Goal: Information Seeking & Learning: Learn about a topic

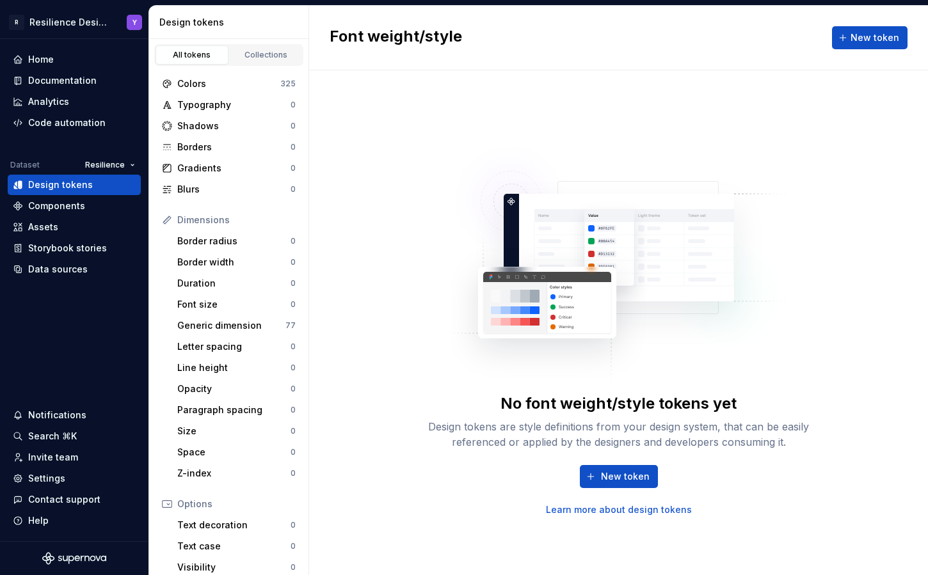
scroll to position [125, 0]
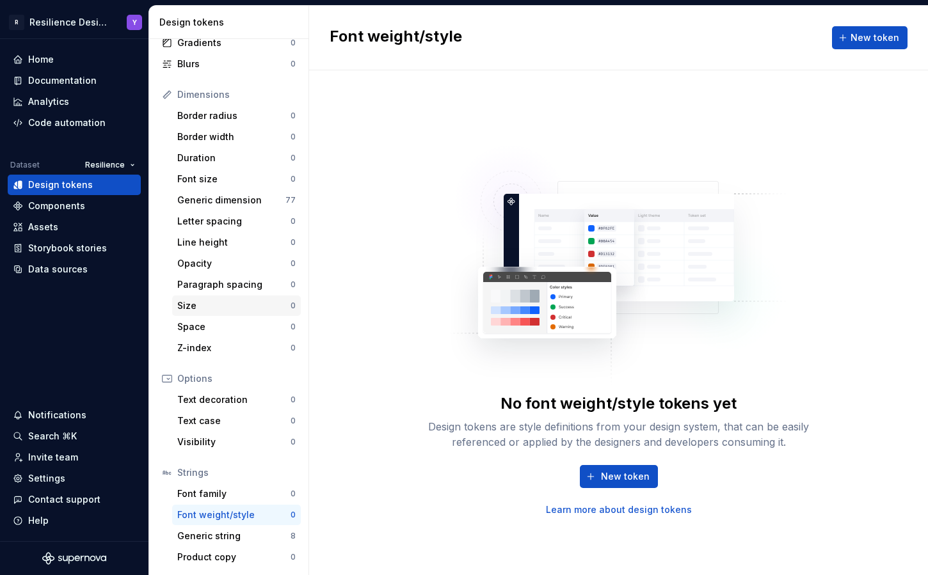
click at [217, 310] on div "Size" at bounding box center [233, 306] width 113 height 13
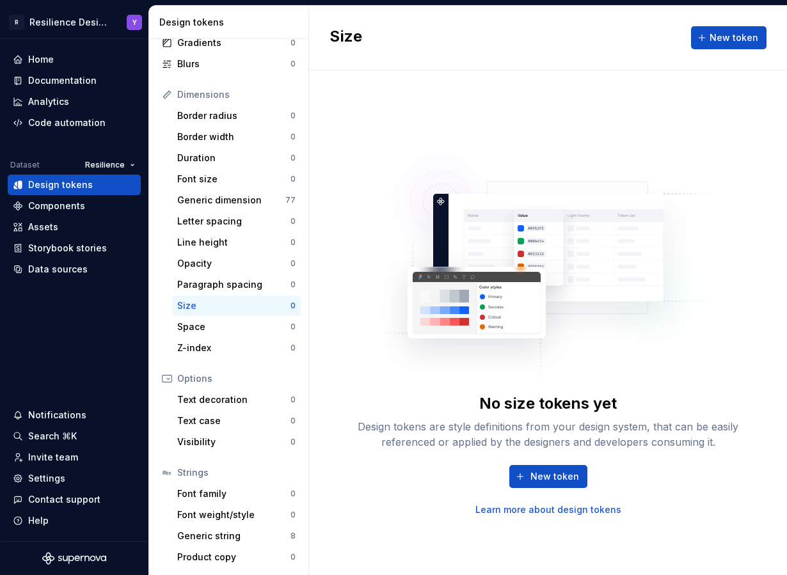
click at [378, 318] on div "No size tokens yet Design tokens are style definitions from your design system,…" at bounding box center [549, 323] width 410 height 387
click at [237, 272] on div "Opacity 0" at bounding box center [236, 263] width 129 height 20
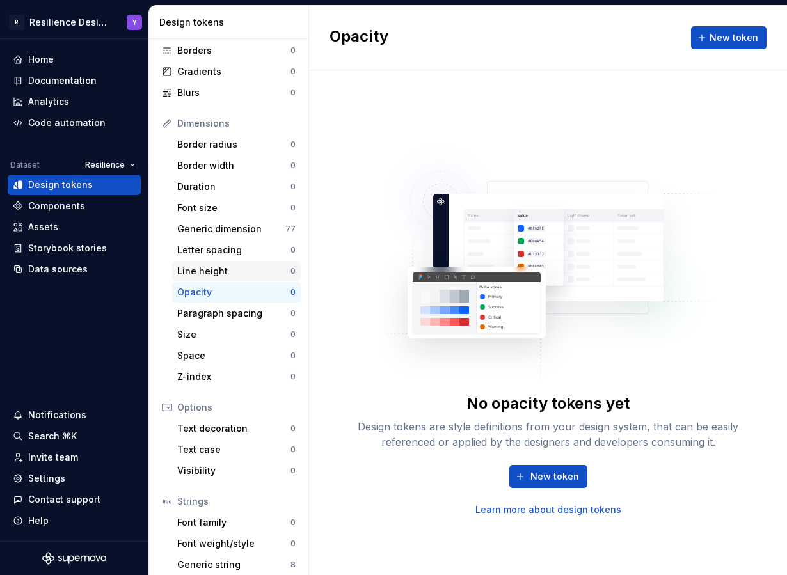
scroll to position [74, 0]
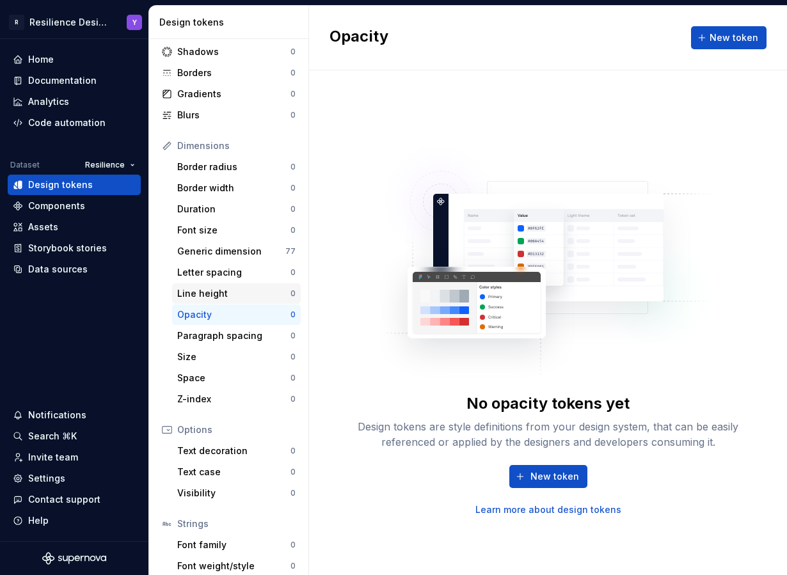
click at [218, 294] on div "Line height" at bounding box center [233, 293] width 113 height 13
click at [259, 272] on div "Letter spacing" at bounding box center [233, 272] width 113 height 13
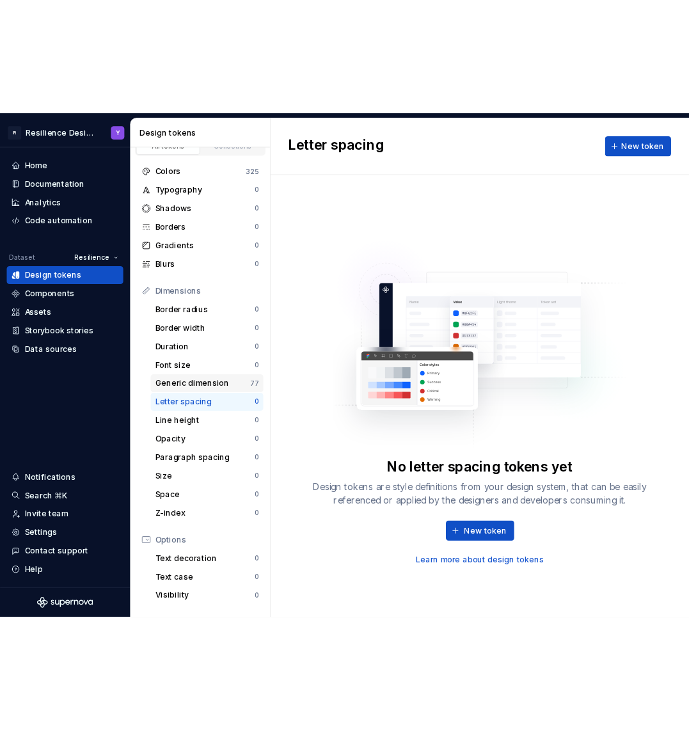
scroll to position [18, 0]
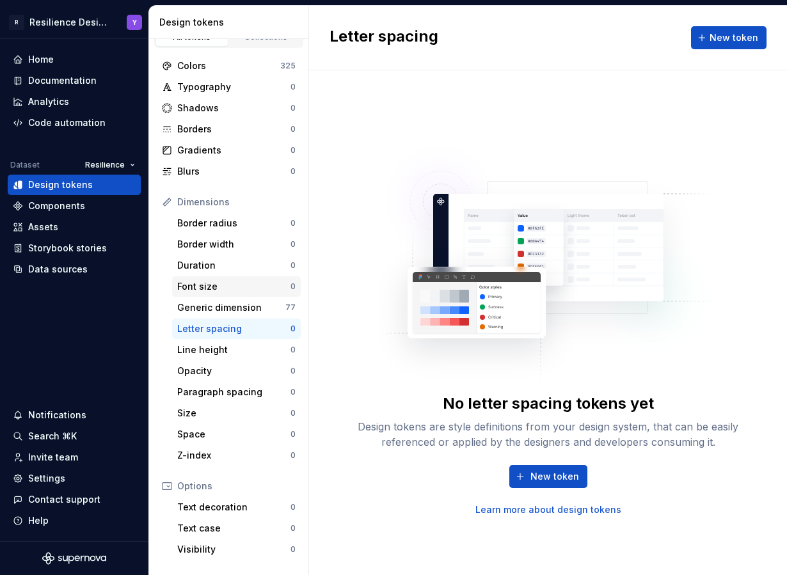
click at [224, 291] on div "Font size" at bounding box center [233, 286] width 113 height 13
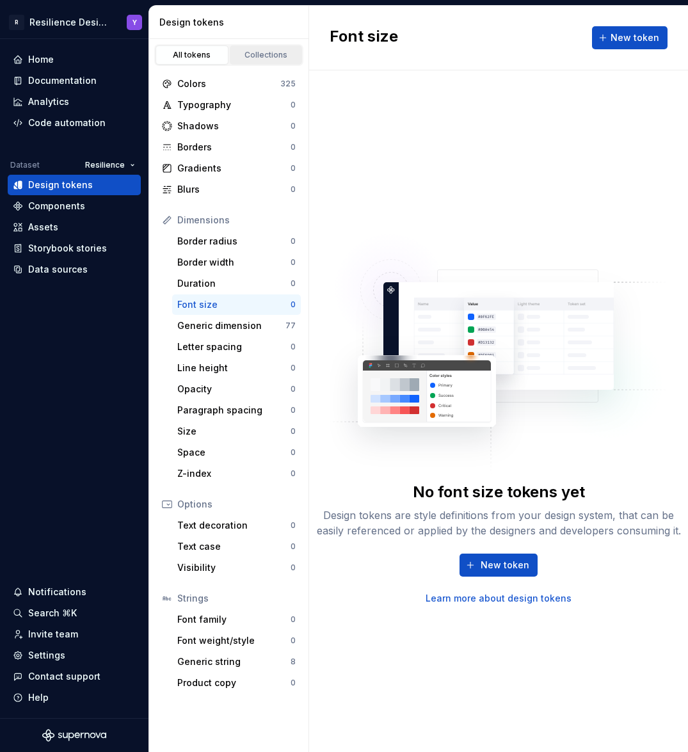
click at [259, 58] on div "Collections" at bounding box center [266, 55] width 64 height 10
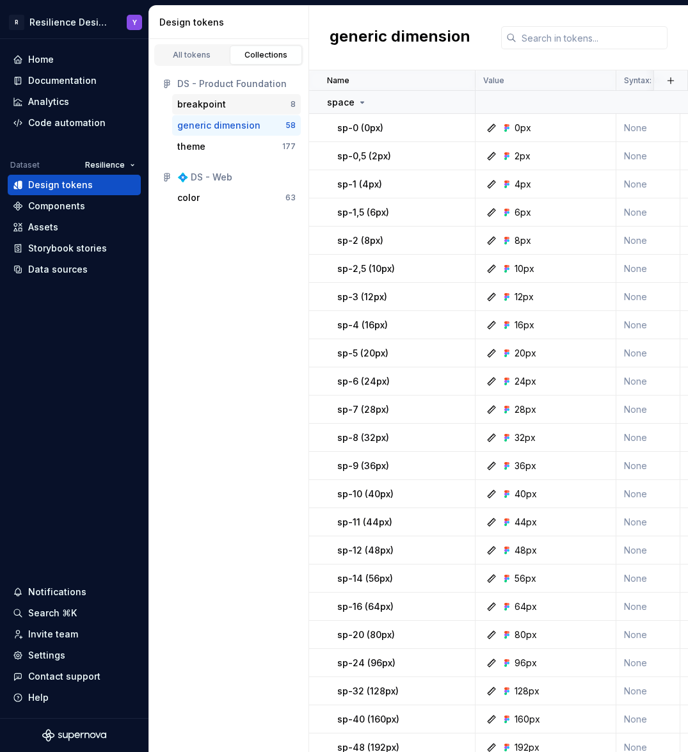
click at [281, 113] on div "breakpoint 8" at bounding box center [236, 104] width 129 height 20
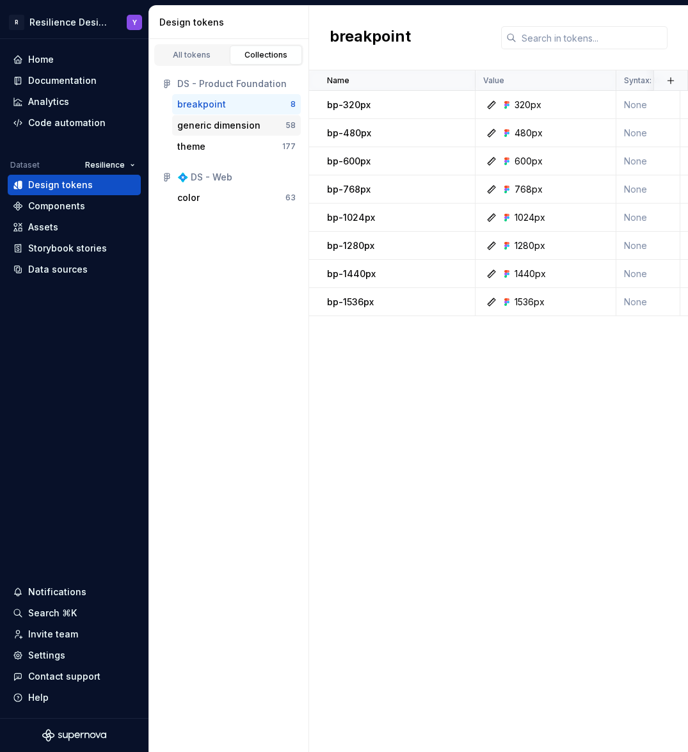
click at [211, 133] on div "generic dimension 58" at bounding box center [236, 125] width 129 height 20
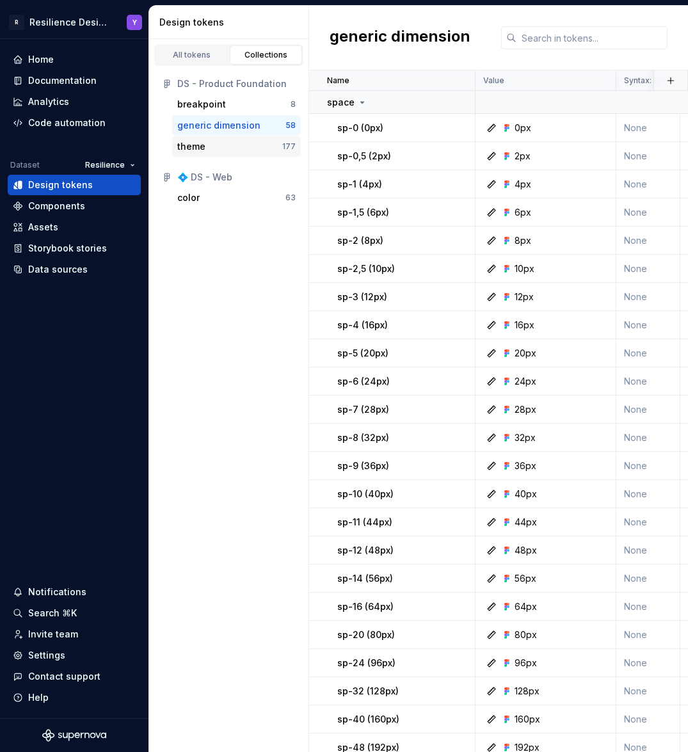
click at [219, 147] on div "theme" at bounding box center [229, 146] width 105 height 13
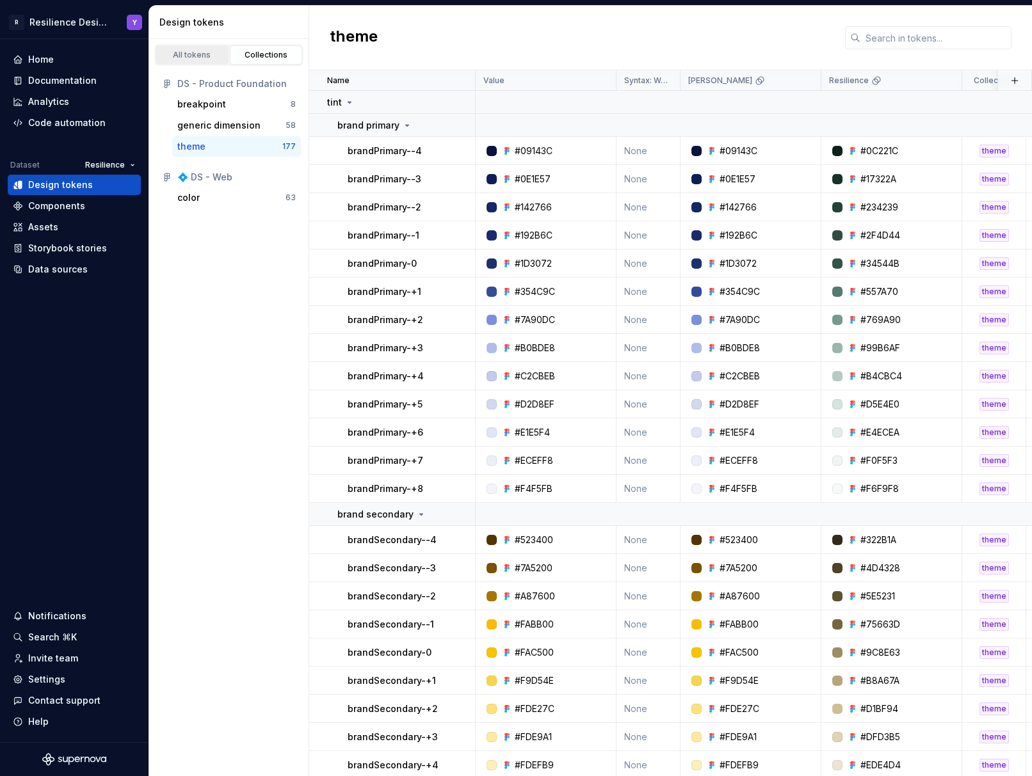
click at [192, 58] on div "All tokens" at bounding box center [192, 55] width 64 height 10
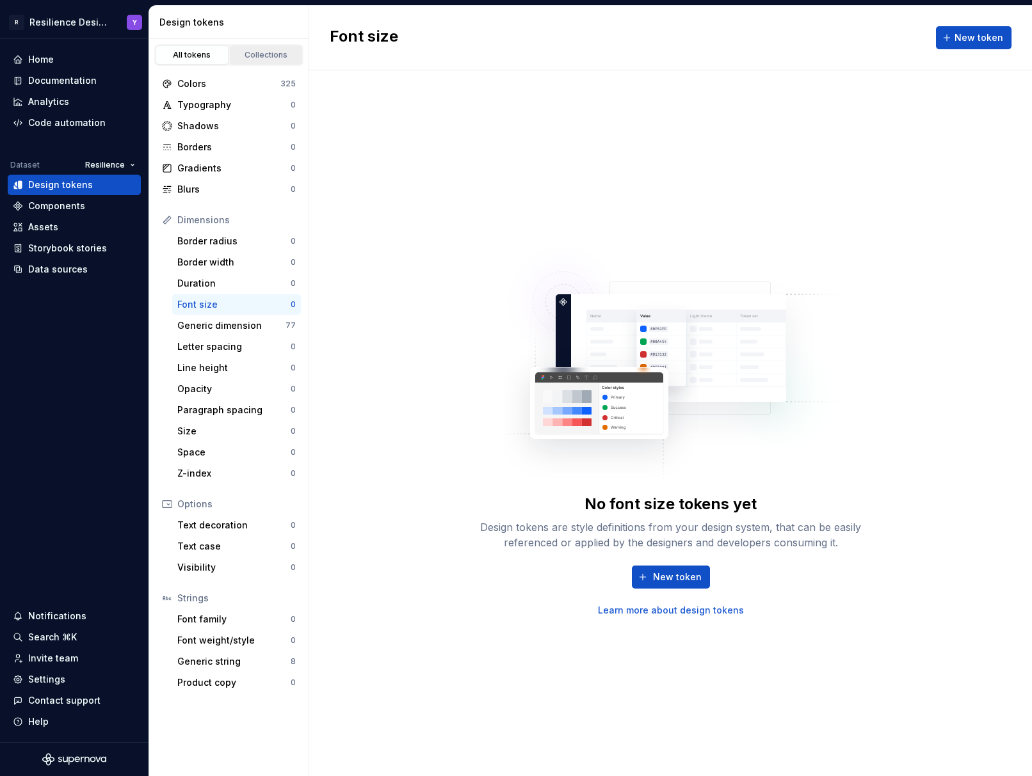
click at [281, 54] on div "Collections" at bounding box center [266, 55] width 64 height 10
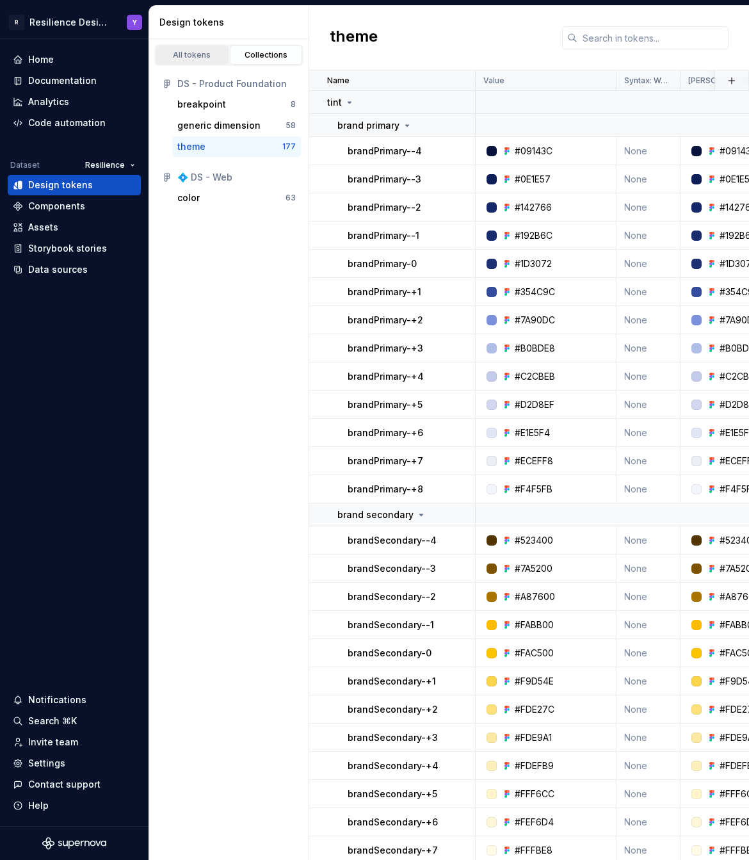
click at [182, 54] on div "All tokens" at bounding box center [192, 55] width 64 height 10
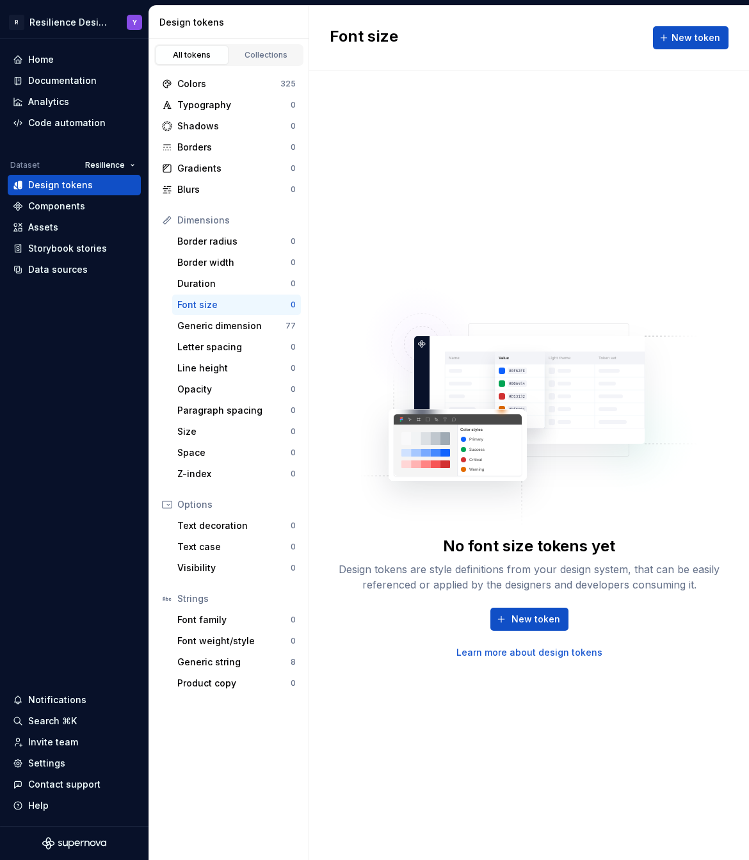
click at [209, 442] on div "Dimensions Border radius 0 Border width 0 Duration 0 Font size 0 Generic dimens…" at bounding box center [229, 347] width 144 height 274
click at [193, 437] on div "Size" at bounding box center [233, 431] width 113 height 13
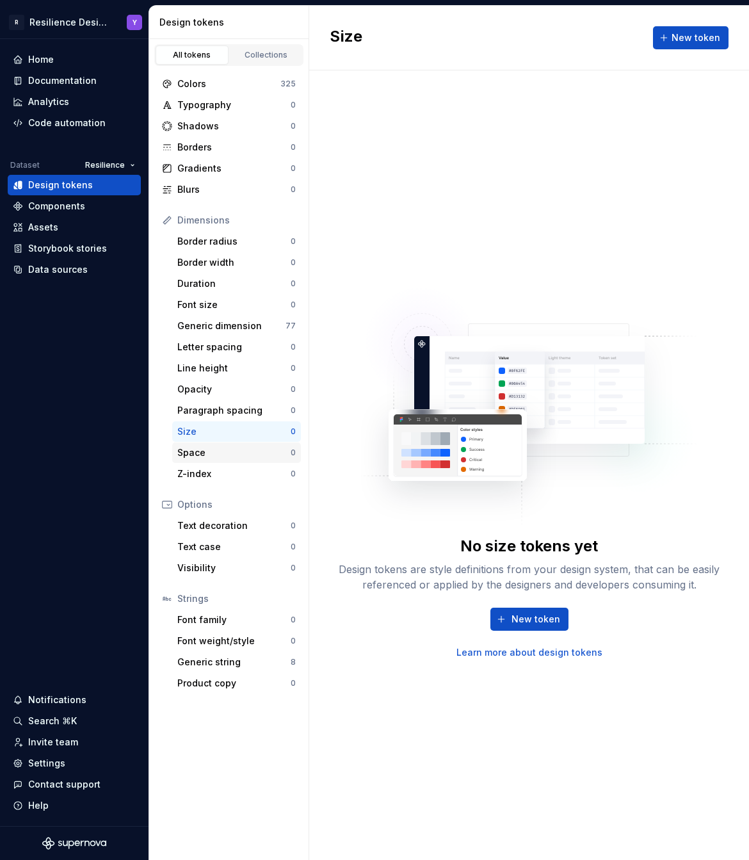
click at [202, 447] on div "Space" at bounding box center [233, 452] width 113 height 13
click at [184, 420] on div "Paragraph spacing 0" at bounding box center [236, 410] width 129 height 20
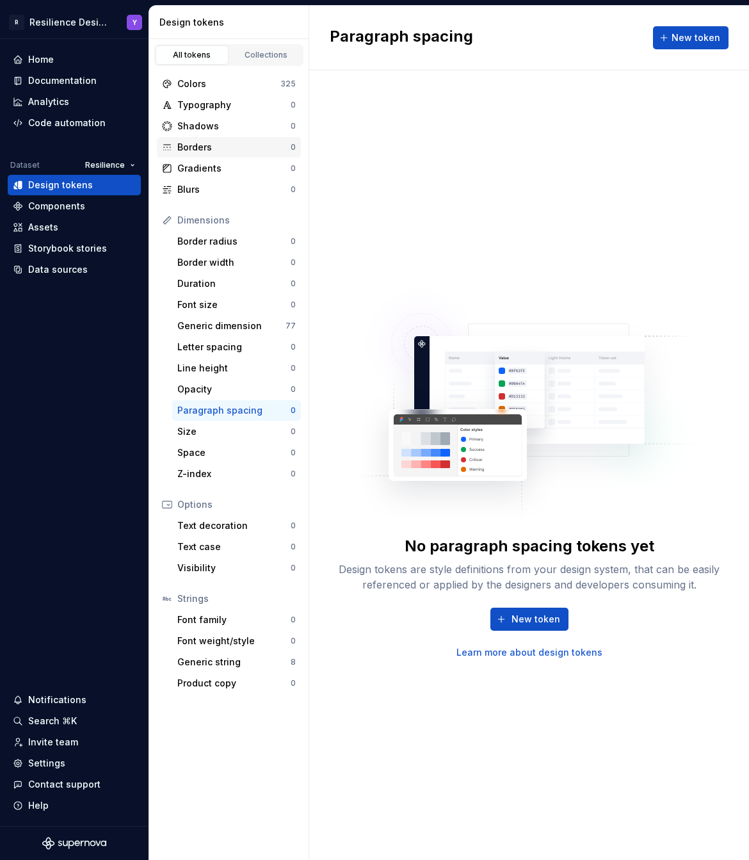
click at [253, 148] on div "Borders" at bounding box center [233, 147] width 113 height 13
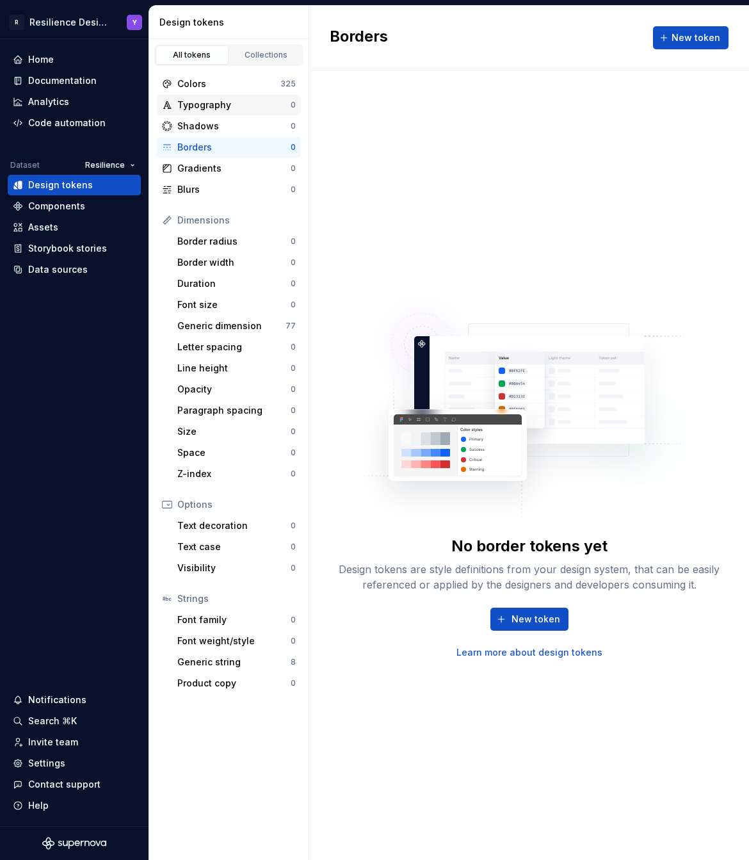
click at [214, 108] on div "Typography" at bounding box center [233, 105] width 113 height 13
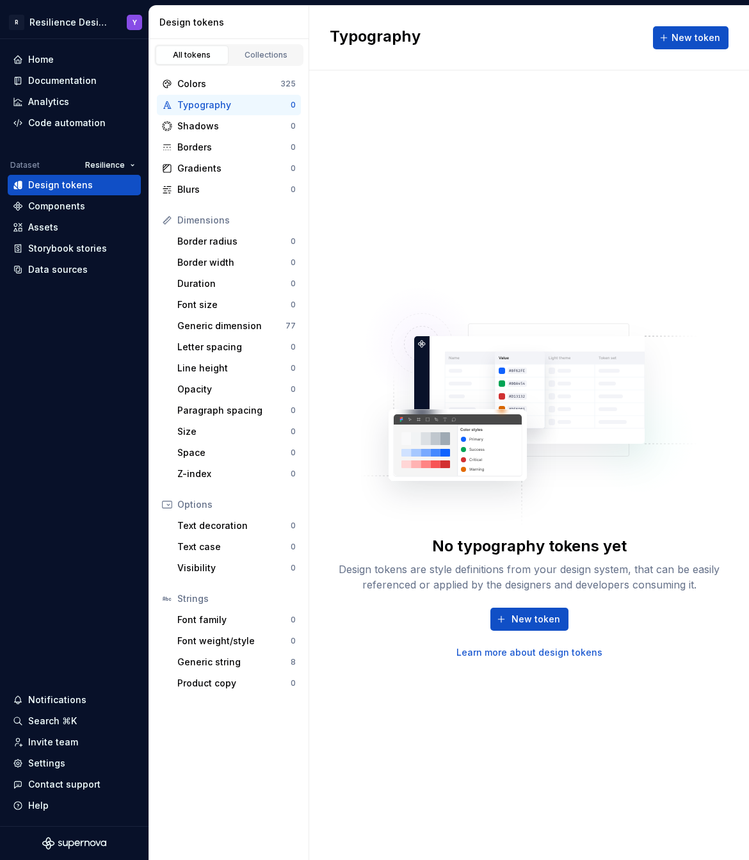
click at [366, 575] on div "No typography tokens yet Design tokens are style definitions from your design s…" at bounding box center [529, 464] width 440 height 789
click at [547, 575] on link "Learn more about design tokens" at bounding box center [529, 652] width 146 height 13
